Goal: Task Accomplishment & Management: Manage account settings

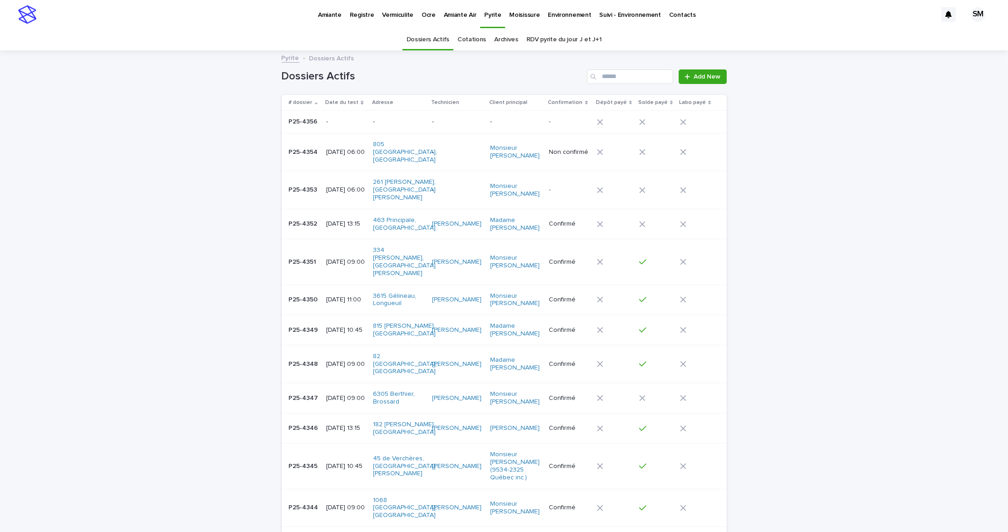
click at [396, 14] on p "Vermiculite" at bounding box center [397, 9] width 31 height 19
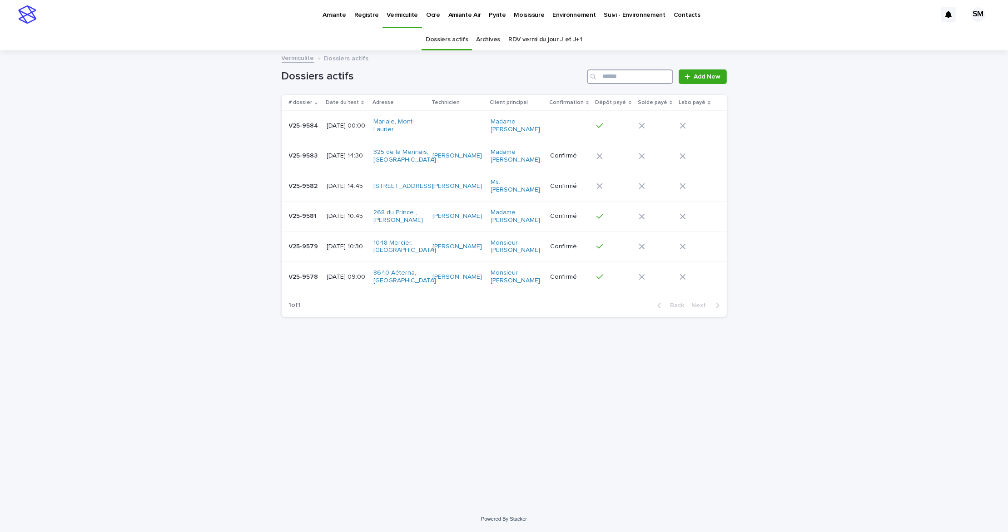
click at [626, 76] on input "Search" at bounding box center [630, 76] width 86 height 15
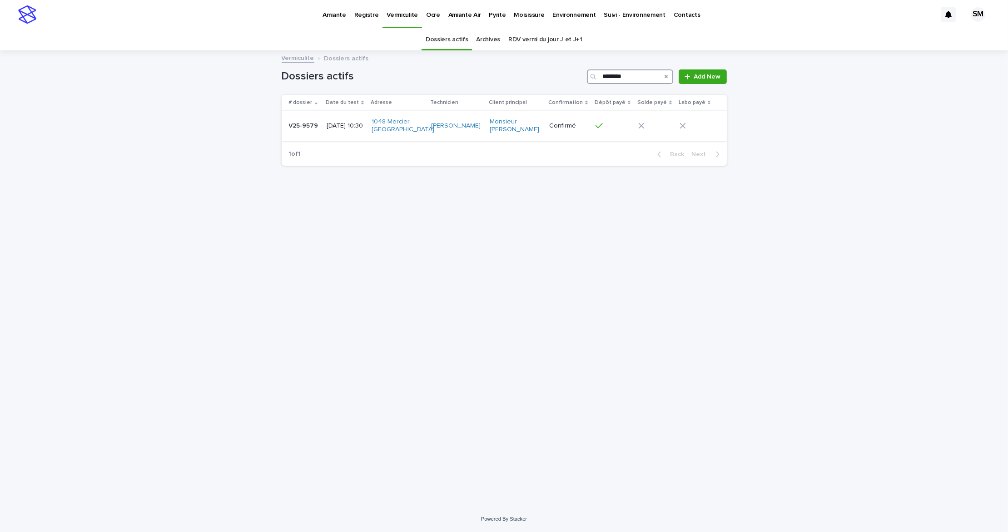
type input "********"
click at [295, 133] on div "V25-9579 V25-9579" at bounding box center [304, 126] width 31 height 15
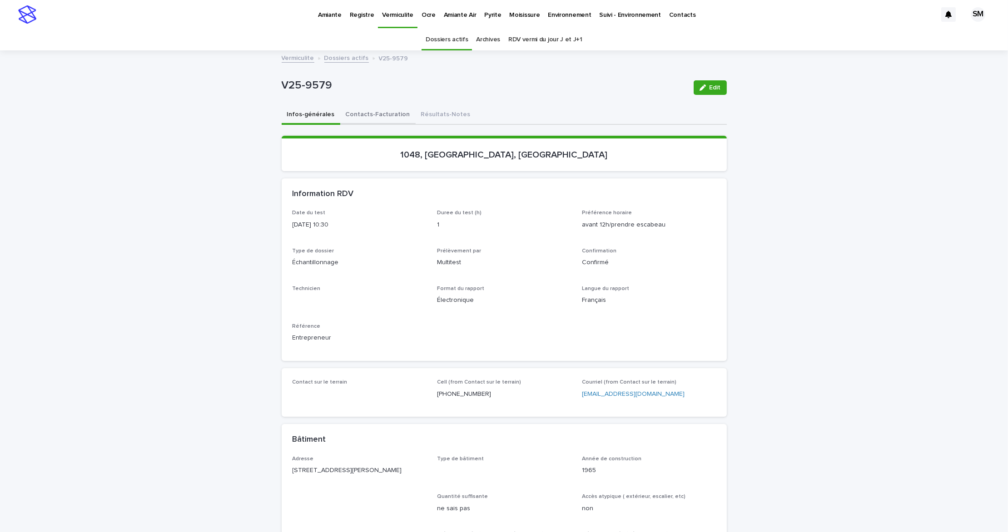
click at [370, 122] on button "Contacts-Facturation" at bounding box center [377, 115] width 75 height 19
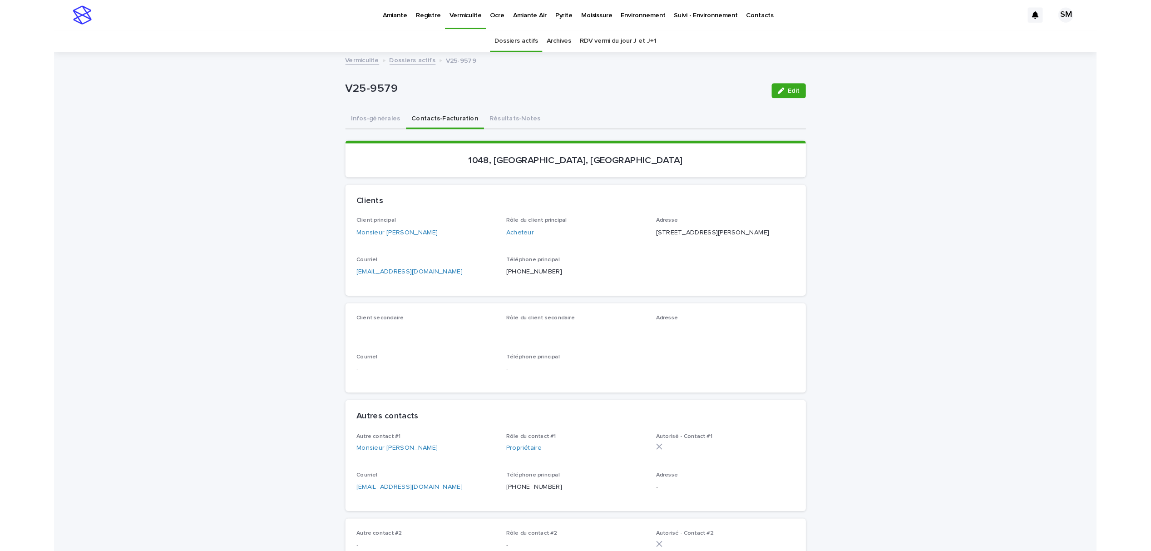
scroll to position [60, 0]
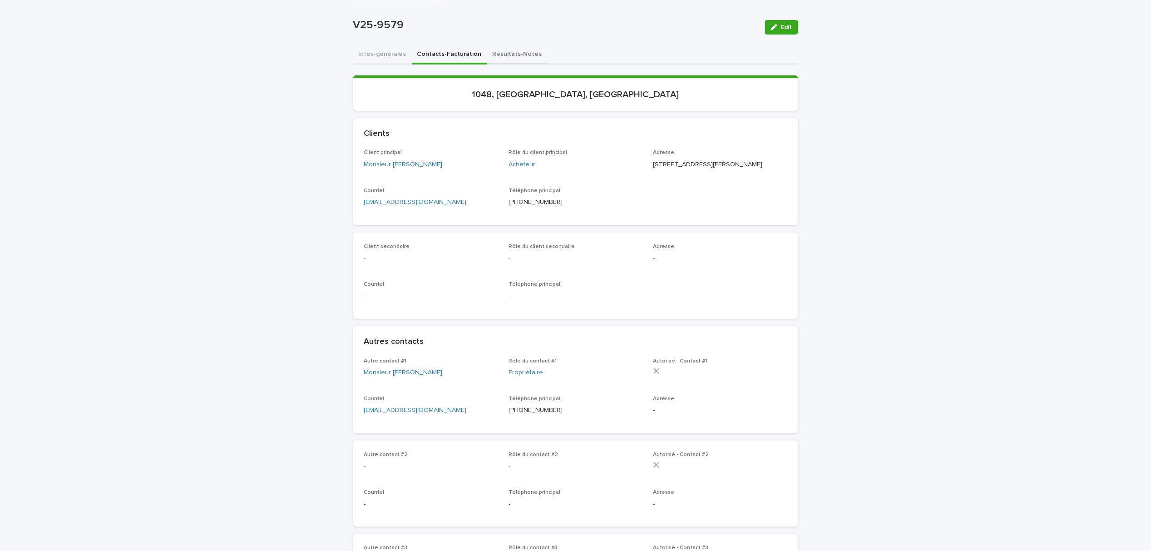
click at [494, 54] on button "Résultats-Notes" at bounding box center [517, 54] width 60 height 19
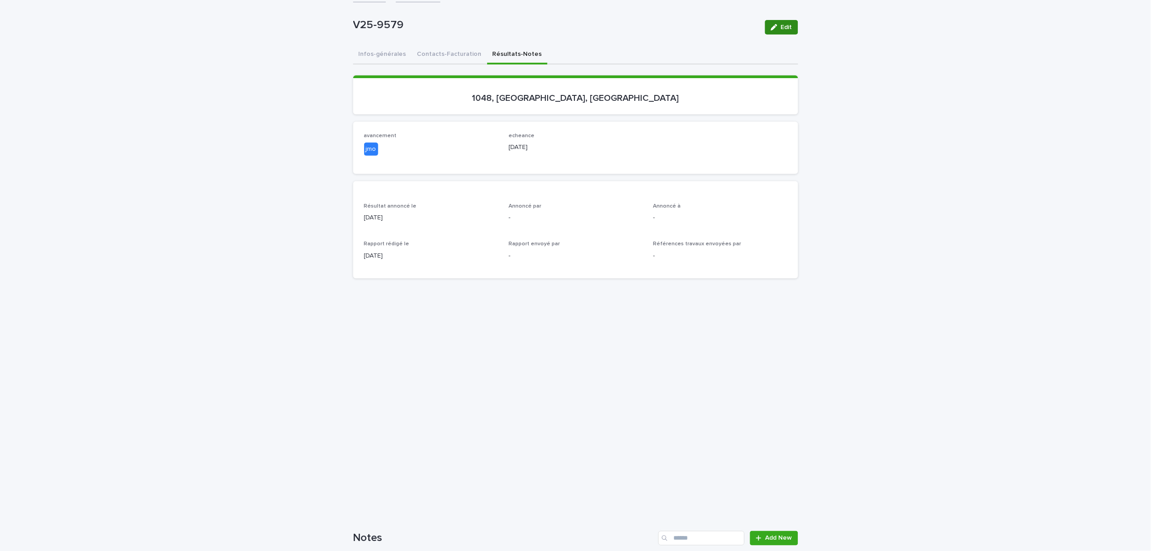
click at [785, 20] on button "Edit" at bounding box center [781, 27] width 33 height 15
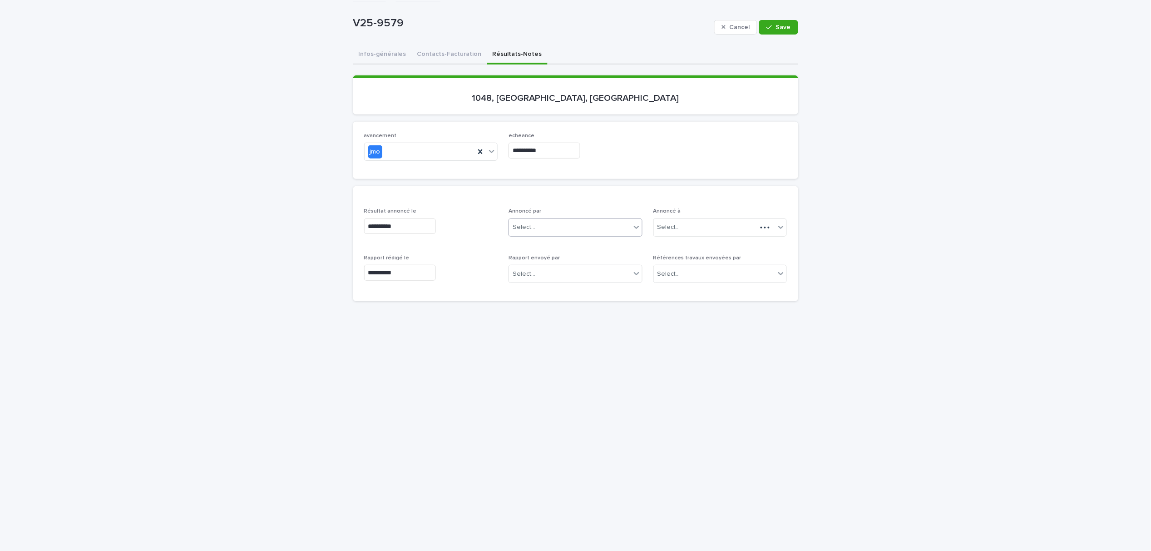
click at [552, 221] on div "Select..." at bounding box center [570, 227] width 122 height 15
type input "**"
click at [554, 263] on div "Sabrine Metahni" at bounding box center [571, 260] width 133 height 16
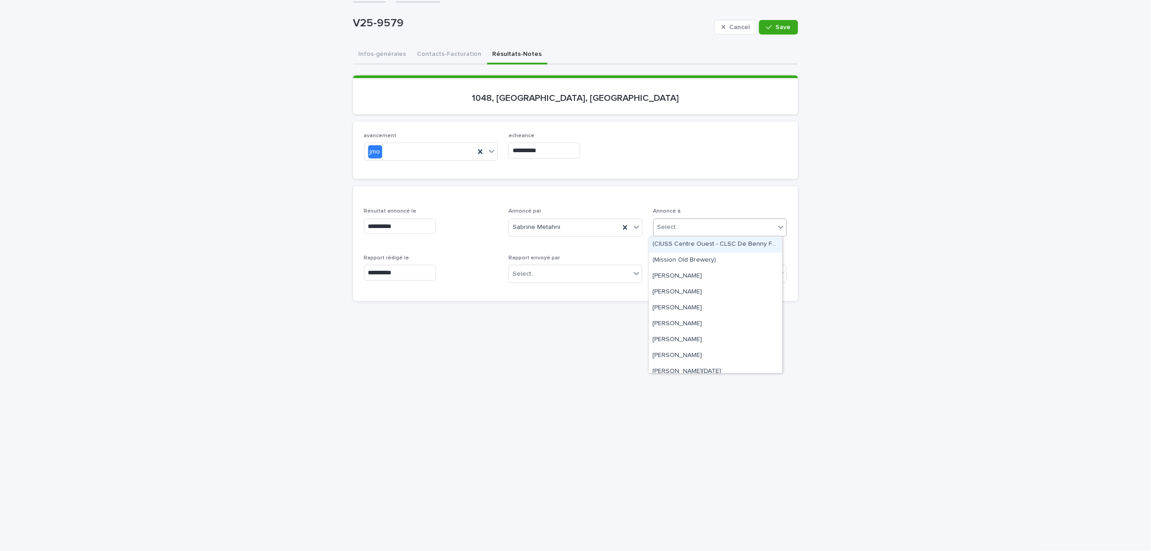
click at [685, 231] on div "Select..." at bounding box center [715, 227] width 122 height 15
type input "*****"
click at [690, 245] on div "Monsieur [PERSON_NAME]" at bounding box center [715, 245] width 133 height 16
click at [687, 267] on div "Select..." at bounding box center [715, 274] width 122 height 15
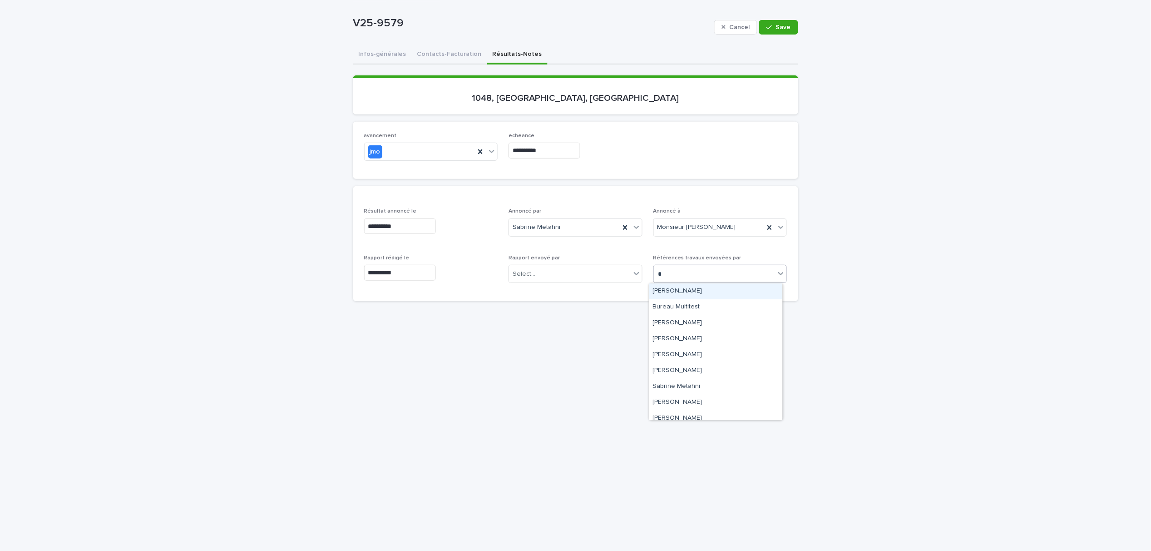
type input "**"
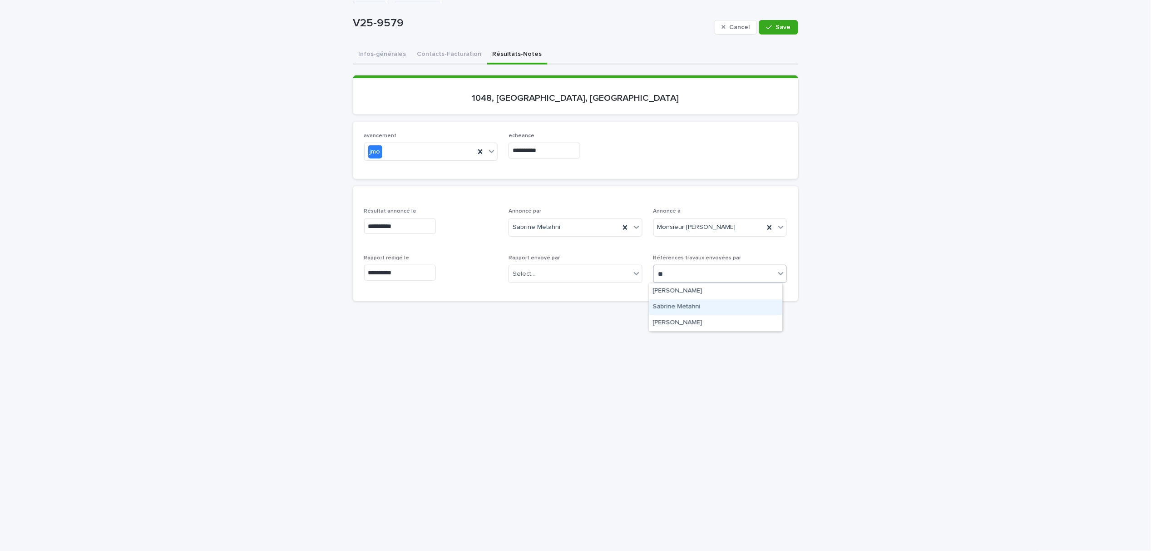
click at [688, 310] on div "Sabrine Metahni" at bounding box center [715, 307] width 133 height 16
click at [778, 25] on span "Save" at bounding box center [783, 27] width 15 height 6
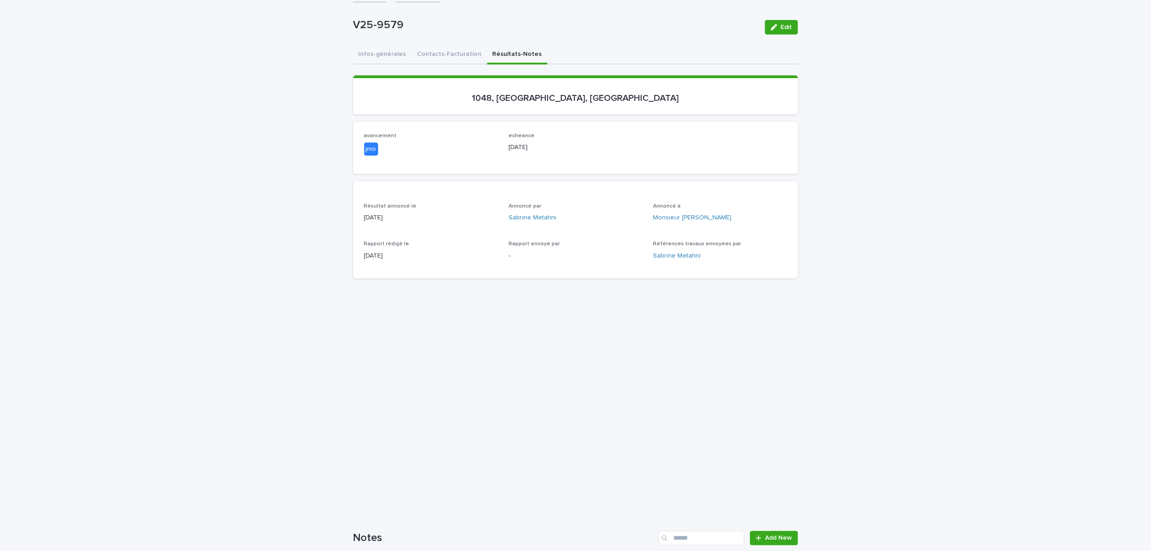
click at [436, 54] on button "Contacts-Facturation" at bounding box center [449, 54] width 75 height 19
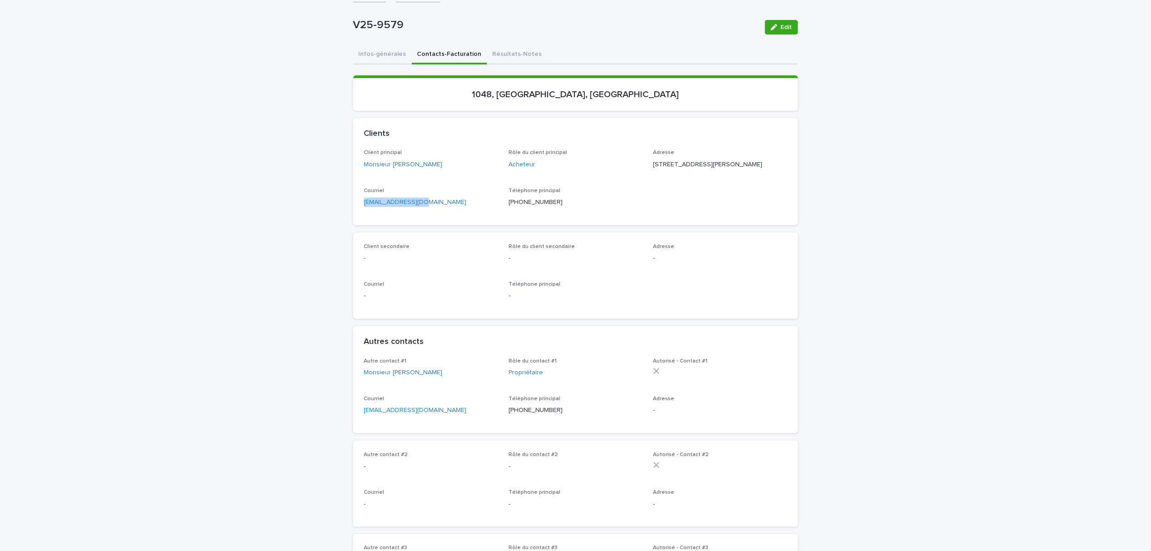
drag, startPoint x: 418, startPoint y: 209, endPoint x: 335, endPoint y: 211, distance: 83.6
copy link "[EMAIL_ADDRESS][DOMAIN_NAME]"
